Goal: Task Accomplishment & Management: Use online tool/utility

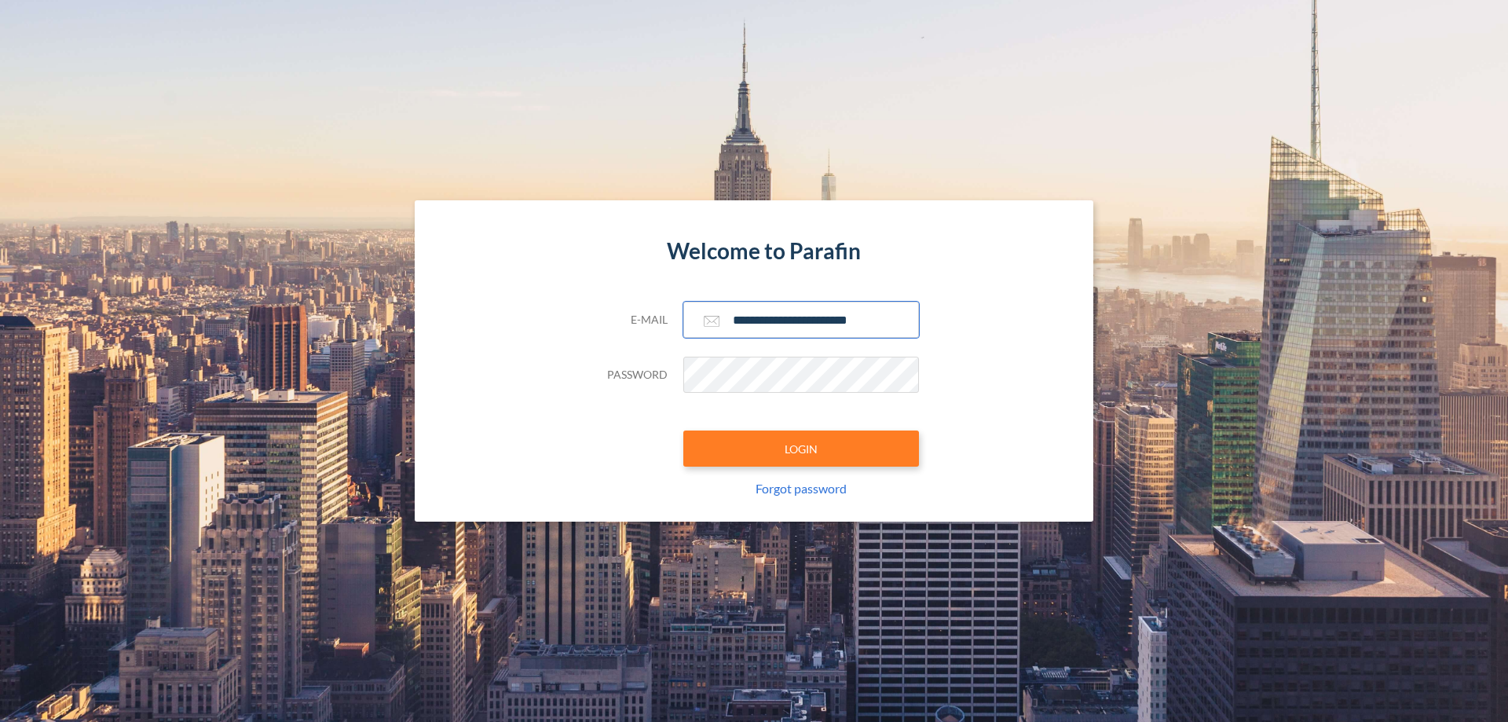
type input "**********"
click at [801, 449] on button "LOGIN" at bounding box center [802, 449] width 236 height 36
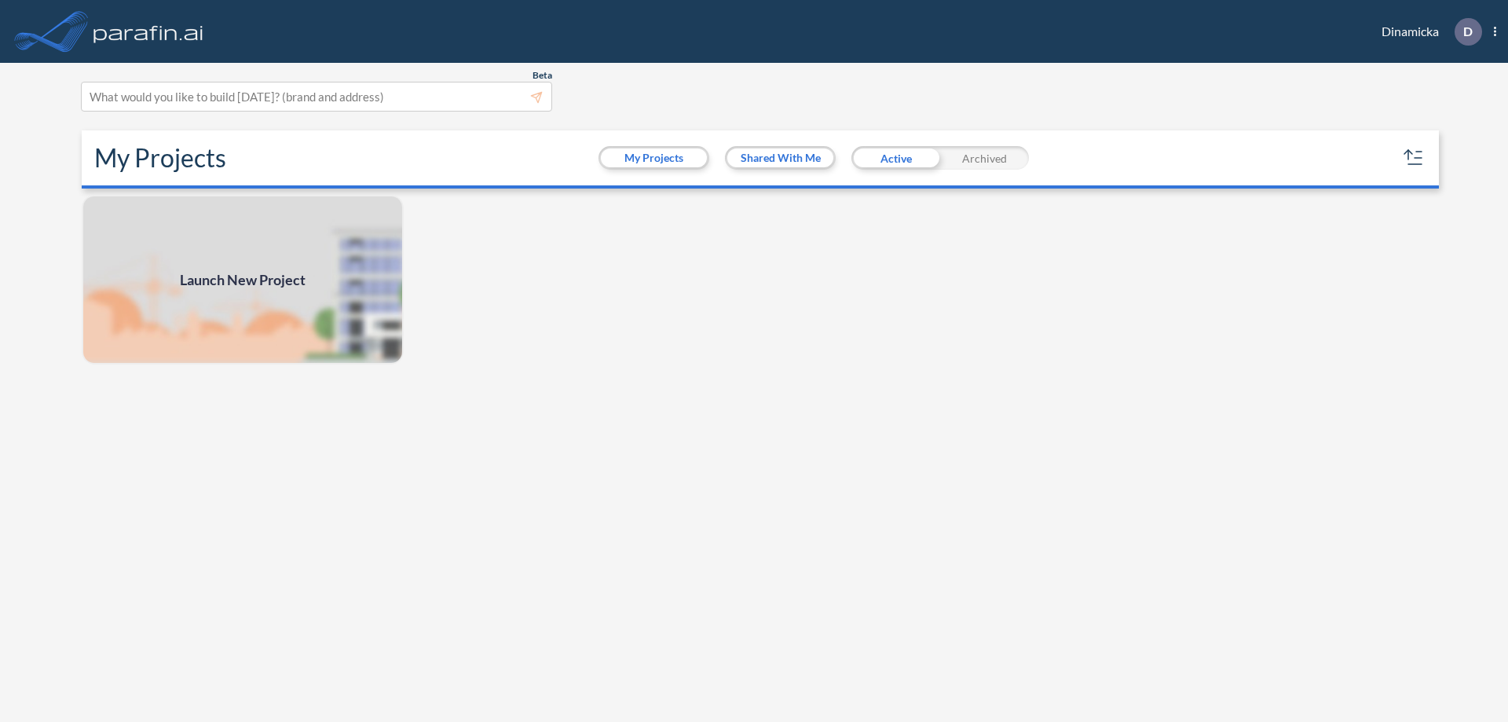
scroll to position [4, 0]
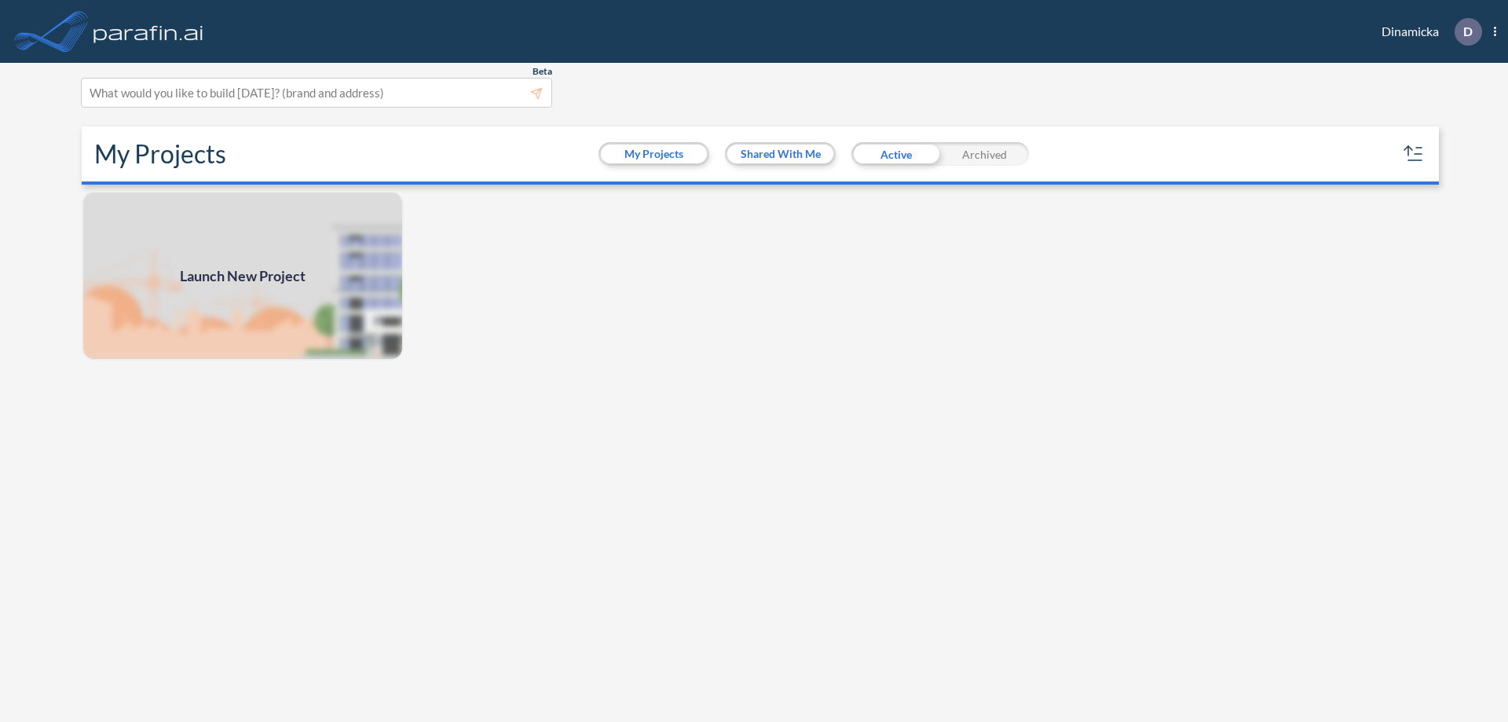
click at [243, 276] on span "Launch New Project" at bounding box center [243, 276] width 126 height 21
